Goal: Use online tool/utility

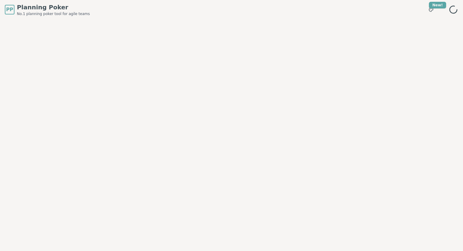
click at [455, 11] on icon at bounding box center [453, 9] width 11 height 11
